Goal: Task Accomplishment & Management: Complete application form

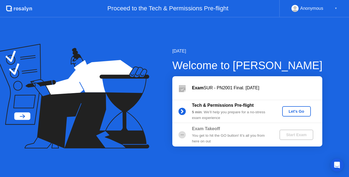
click at [293, 109] on div "Let's Go" at bounding box center [296, 111] width 24 height 4
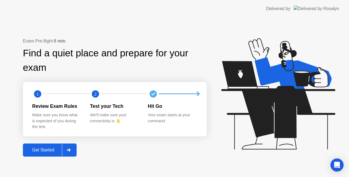
click at [70, 156] on div at bounding box center [68, 150] width 13 height 13
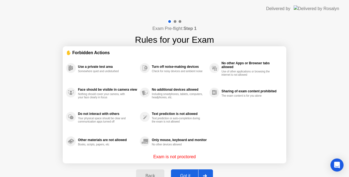
click at [184, 172] on button "Got it" at bounding box center [192, 176] width 42 height 13
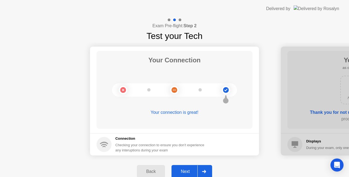
click at [204, 170] on icon at bounding box center [204, 171] width 4 height 3
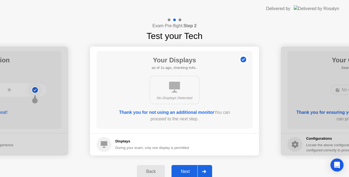
click at [204, 170] on icon at bounding box center [204, 171] width 4 height 3
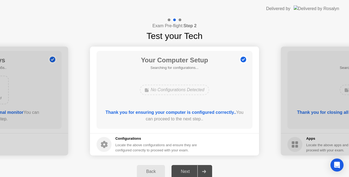
click at [204, 170] on icon at bounding box center [204, 171] width 4 height 3
click at [205, 172] on icon at bounding box center [204, 171] width 4 height 3
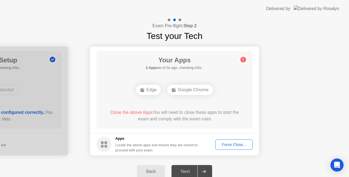
click at [241, 145] on div "Force Close..." at bounding box center [233, 145] width 33 height 4
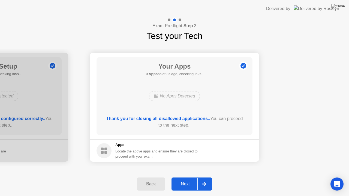
click at [204, 177] on div at bounding box center [203, 184] width 13 height 13
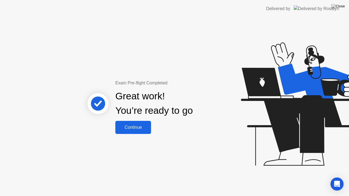
click at [141, 128] on div "Continue" at bounding box center [133, 127] width 32 height 5
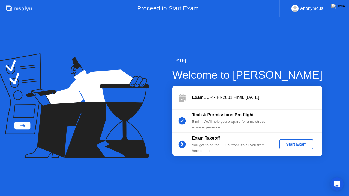
click at [287, 144] on div "Start Exam" at bounding box center [296, 144] width 29 height 4
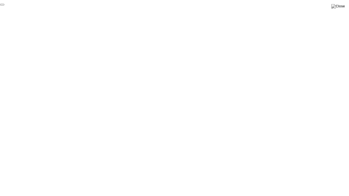
click div "End Proctoring Session"
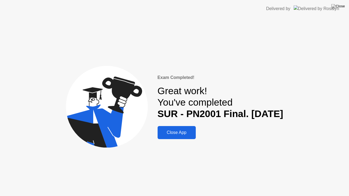
click at [165, 134] on div "Close App" at bounding box center [176, 132] width 35 height 5
